Goal: Register for event/course

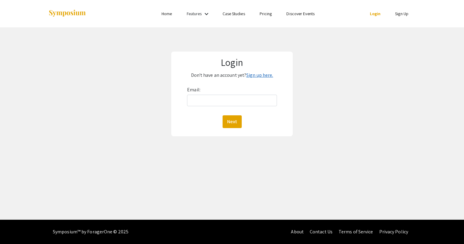
click at [262, 74] on link "Sign up here." at bounding box center [259, 75] width 27 height 6
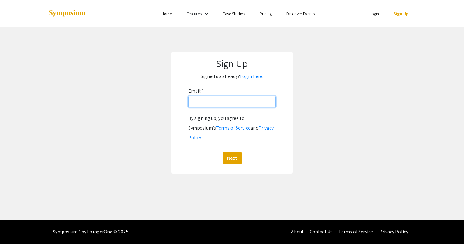
drag, startPoint x: 223, startPoint y: 102, endPoint x: 225, endPoint y: 99, distance: 3.7
click at [223, 102] on input "Email: *" at bounding box center [231, 102] width 87 height 12
type input "wickersj@oregonstate.edu"
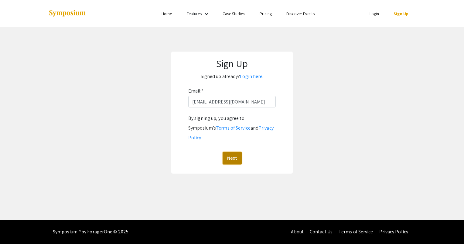
click at [231, 152] on button "Next" at bounding box center [231, 158] width 19 height 13
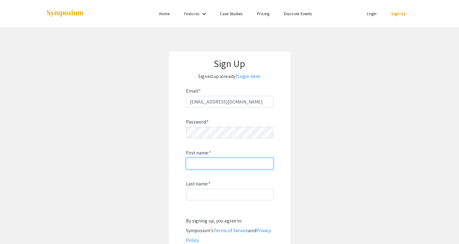
click at [231, 166] on input "First name: *" at bounding box center [229, 164] width 87 height 12
type input "Jordan"
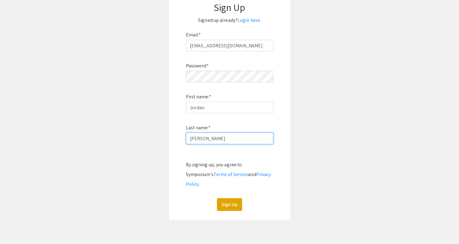
scroll to position [71, 0]
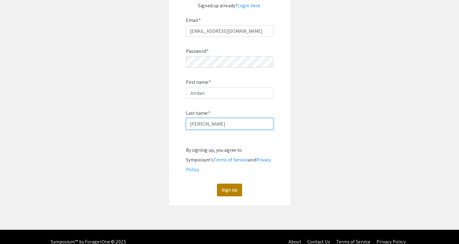
type input "Wickersham"
click at [230, 184] on button "Sign Up" at bounding box center [229, 190] width 25 height 13
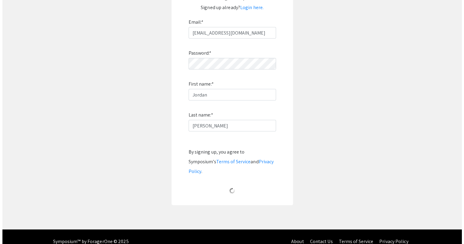
scroll to position [0, 0]
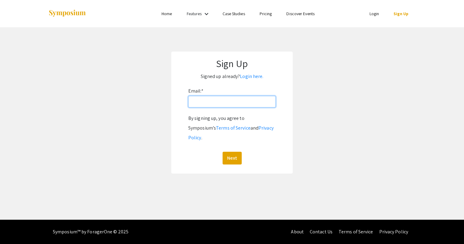
click at [195, 97] on input "Email: *" at bounding box center [231, 102] width 87 height 12
click at [155, 67] on app-signup "Sign Up Signed up already? Login here. Email: * By signing up, you agree to Sym…" at bounding box center [232, 113] width 464 height 122
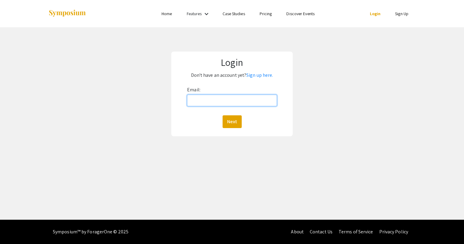
click at [229, 99] on input "Email:" at bounding box center [232, 101] width 90 height 12
type input "wickers"
click at [227, 99] on input "wickers" at bounding box center [232, 101] width 90 height 12
type input "wickersj@oregonstate.edu"
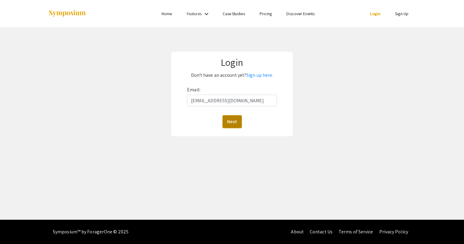
click at [231, 125] on button "Next" at bounding box center [231, 121] width 19 height 13
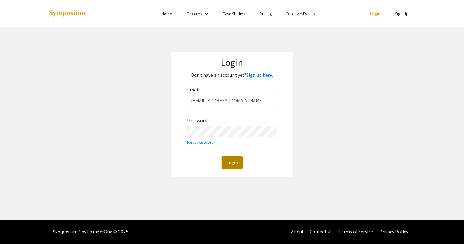
click at [239, 166] on button "Login" at bounding box center [231, 162] width 21 height 13
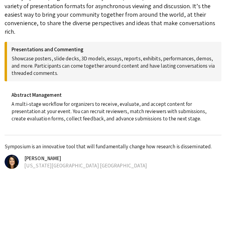
scroll to position [455, 0]
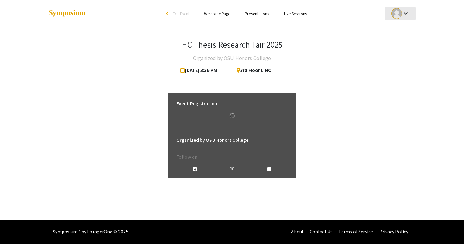
click at [406, 16] on mat-icon "keyboard_arrow_down" at bounding box center [405, 13] width 7 height 7
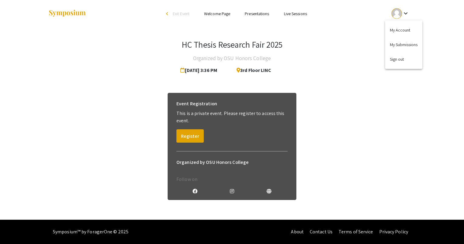
click at [405, 15] on div at bounding box center [232, 122] width 464 height 244
click at [251, 13] on link "Presentations" at bounding box center [256, 13] width 24 height 5
click at [255, 16] on link "Presentations" at bounding box center [256, 13] width 24 height 5
click at [256, 14] on link "Presentations" at bounding box center [256, 13] width 24 height 5
click at [167, 13] on div "arrow_back_ios" at bounding box center [168, 14] width 4 height 4
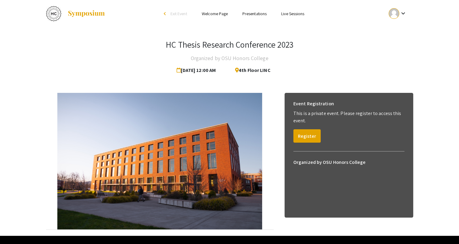
click at [252, 14] on link "Presentations" at bounding box center [254, 13] width 24 height 5
click at [248, 15] on link "Presentations" at bounding box center [254, 13] width 24 height 5
click at [302, 134] on button "Register" at bounding box center [306, 135] width 27 height 13
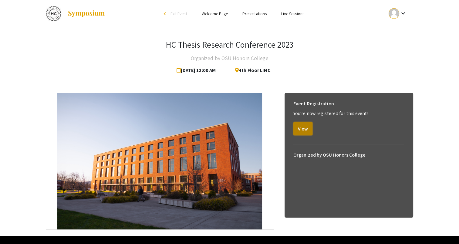
click at [302, 133] on button "View" at bounding box center [302, 128] width 19 height 13
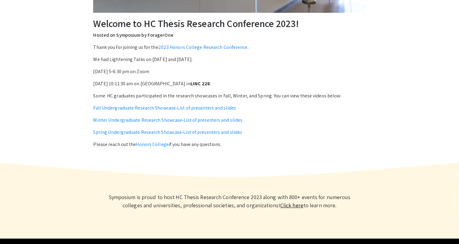
scroll to position [218, 0]
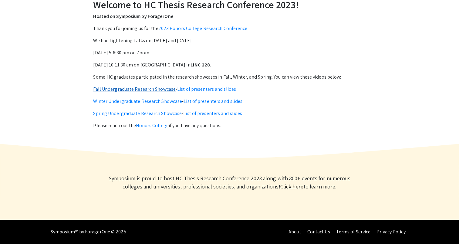
click at [107, 89] on link "Fall Undergraduate Research Showcase" at bounding box center [134, 89] width 83 height 6
click at [197, 89] on link "List of presenters and slides" at bounding box center [206, 89] width 59 height 6
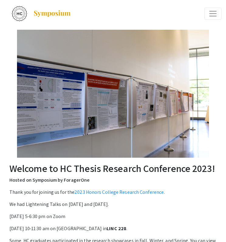
scroll to position [121, 0]
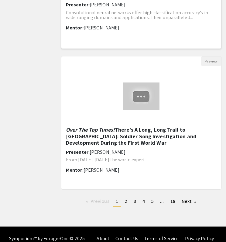
scroll to position [728, 0]
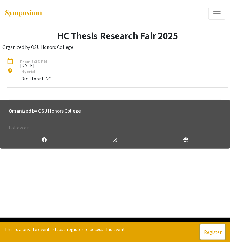
click at [213, 236] on button "Register" at bounding box center [212, 231] width 25 height 15
click at [219, 226] on button "View" at bounding box center [216, 231] width 17 height 15
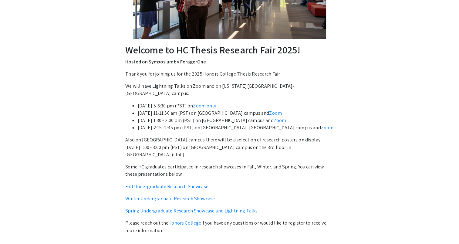
scroll to position [182, 0]
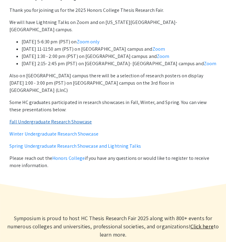
click at [80, 119] on link "Fall Undergraduate Research Showcase" at bounding box center [50, 122] width 83 height 6
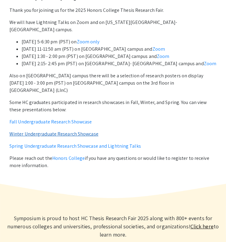
click at [74, 131] on link "Winter Undergraduate Research Showcase" at bounding box center [53, 134] width 89 height 6
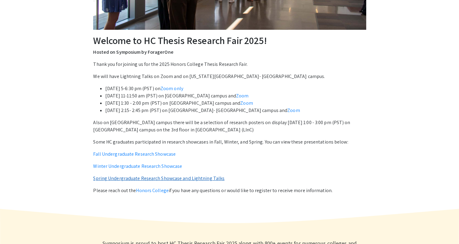
click at [142, 179] on link "Spring Undergraduate Research Showcase and Lightning Talks" at bounding box center [158, 178] width 131 height 6
